Goal: Task Accomplishment & Management: Manage account settings

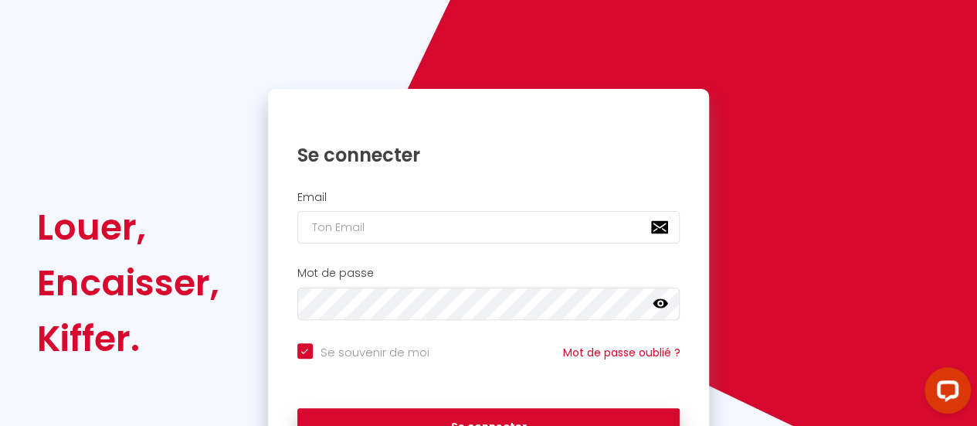
scroll to position [154, 0]
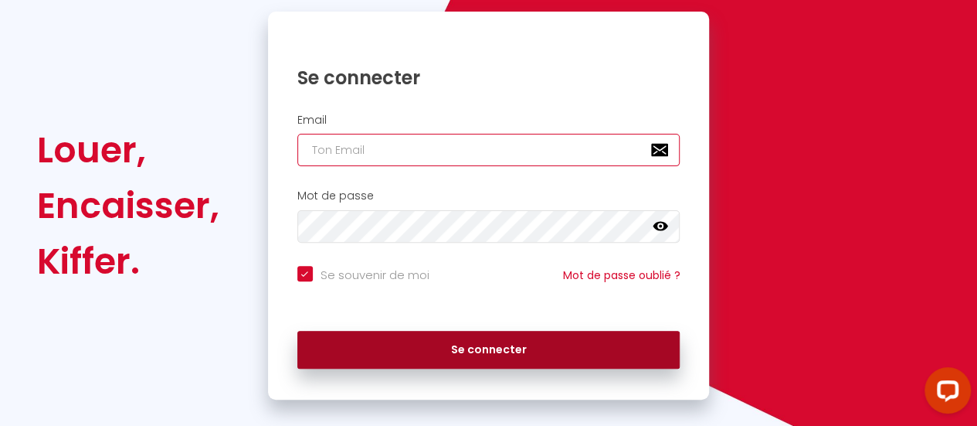
type input "[DOMAIN_NAME][EMAIL_ADDRESS][DOMAIN_NAME]"
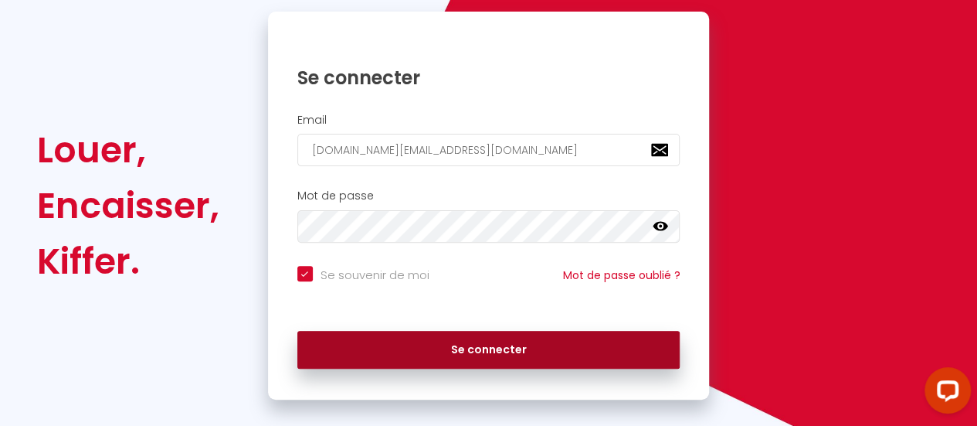
click at [493, 345] on button "Se connecter" at bounding box center [488, 350] width 383 height 39
checkbox input "true"
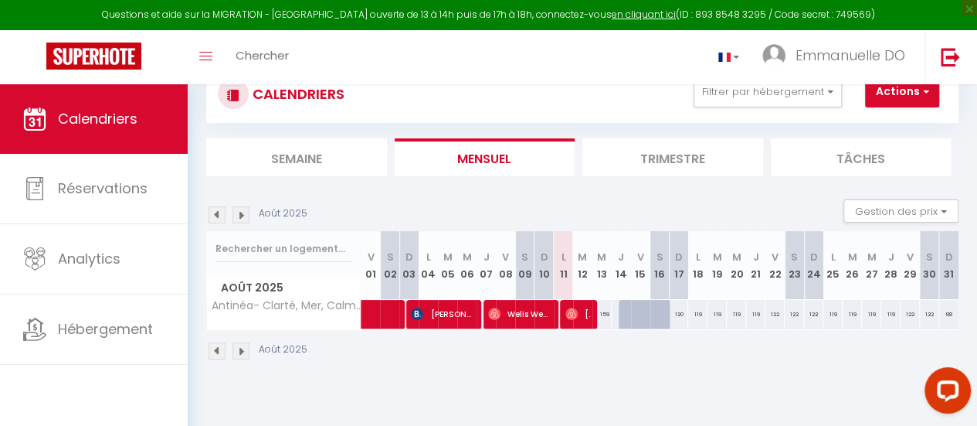
scroll to position [77, 0]
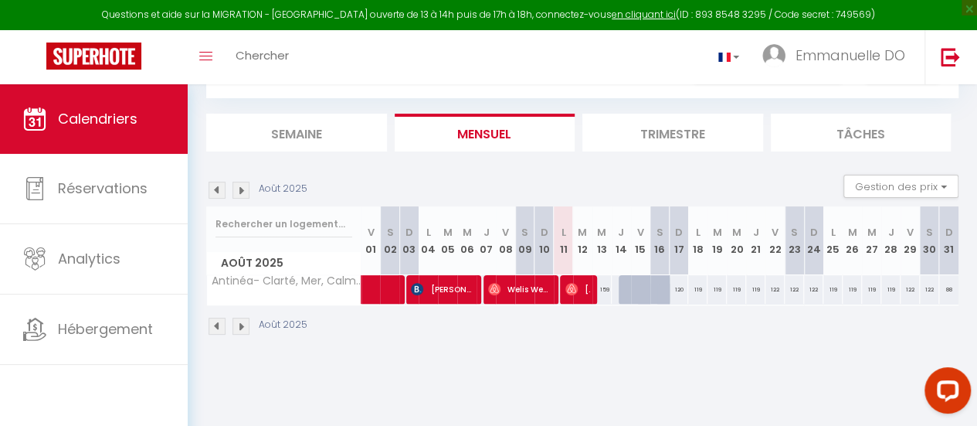
click at [244, 186] on img at bounding box center [241, 190] width 17 height 17
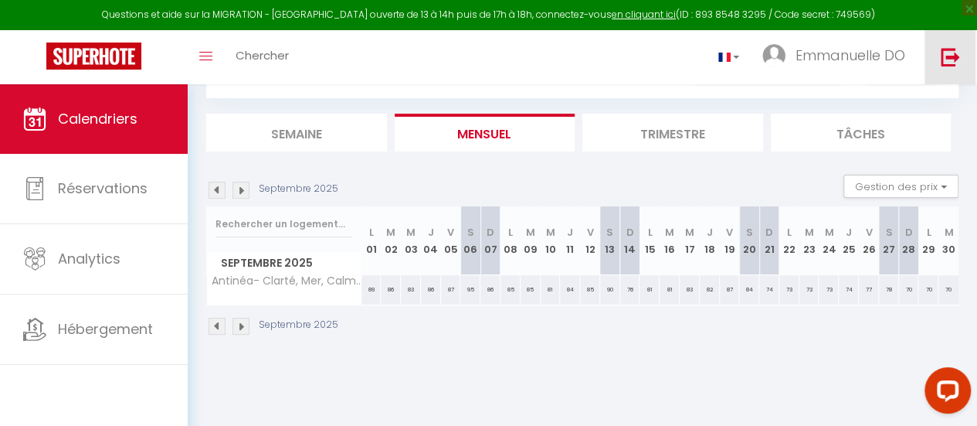
click at [945, 56] on img at bounding box center [950, 56] width 19 height 19
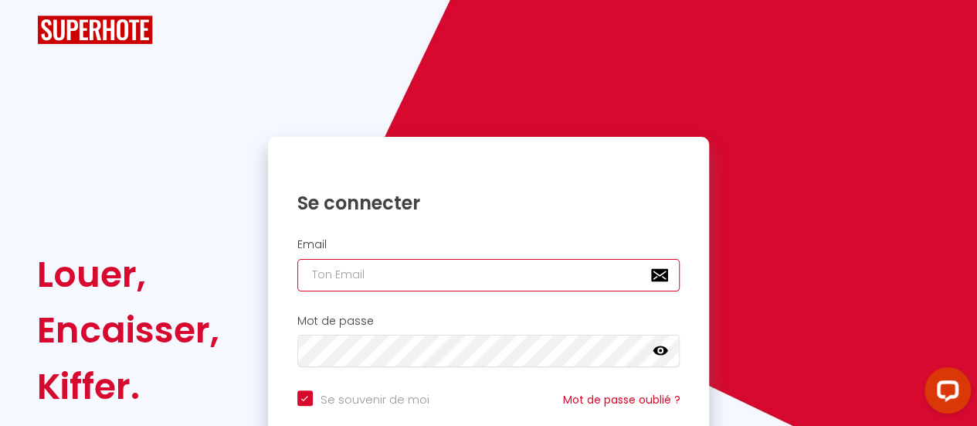
type input "[DOMAIN_NAME][EMAIL_ADDRESS][DOMAIN_NAME]"
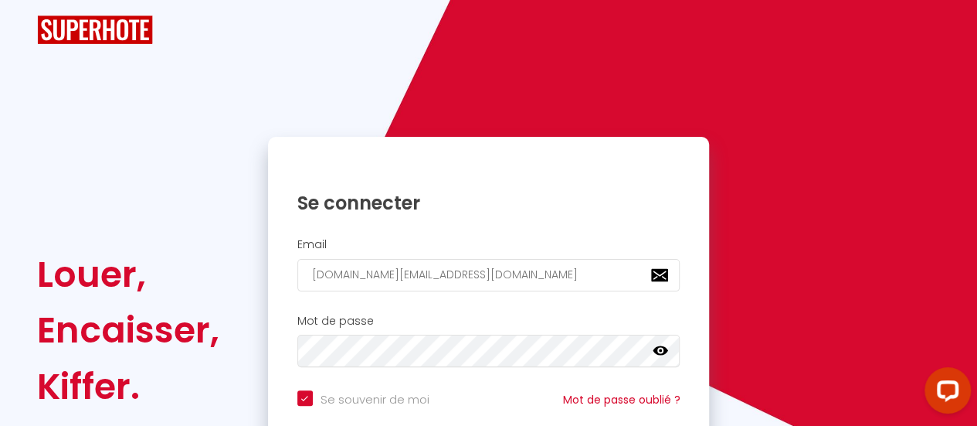
checkbox input "true"
